Goal: Find specific page/section: Find specific page/section

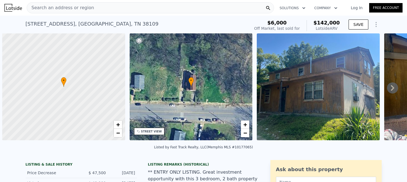
click at [80, 10] on span "Search an address or region" at bounding box center [60, 7] width 67 height 7
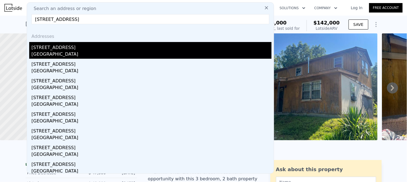
type input "[STREET_ADDRESS]"
click at [50, 47] on div "[STREET_ADDRESS]" at bounding box center [151, 46] width 240 height 9
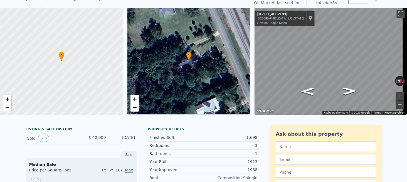
scroll to position [2, 0]
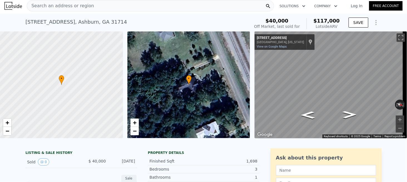
click at [68, 10] on div "Search an address or region" at bounding box center [60, 6] width 67 height 11
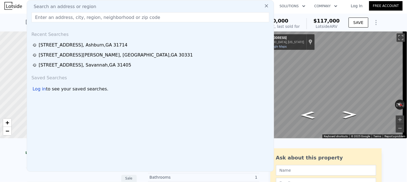
click at [74, 8] on span "Search an address or region" at bounding box center [62, 6] width 67 height 7
click at [68, 17] on input "text" at bounding box center [150, 17] width 238 height 10
paste input "[STREET_ADDRESS][PERSON_NAME]"
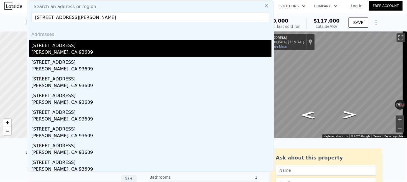
type input "[STREET_ADDRESS][PERSON_NAME]"
click at [54, 49] on div "[PERSON_NAME], CA 93609" at bounding box center [151, 53] width 240 height 8
